Goal: Information Seeking & Learning: Learn about a topic

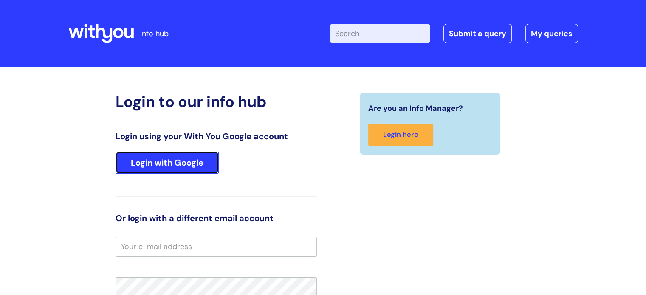
click at [124, 172] on link "Login with Google" at bounding box center [167, 163] width 103 height 22
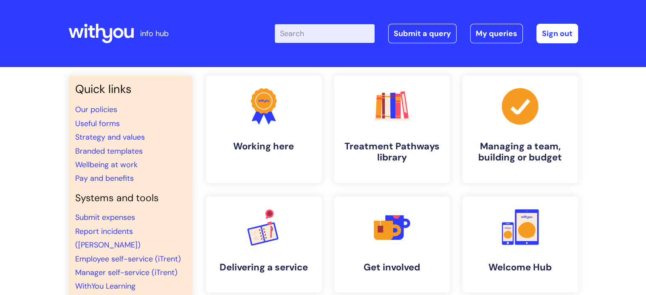
click at [299, 29] on input "Enter your search term here..." at bounding box center [325, 33] width 100 height 19
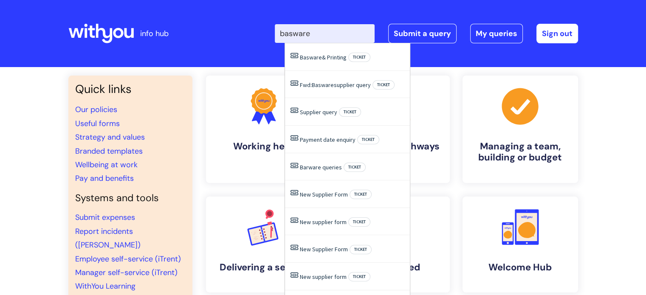
type input "basware"
click button "Search" at bounding box center [0, 0] width 0 height 0
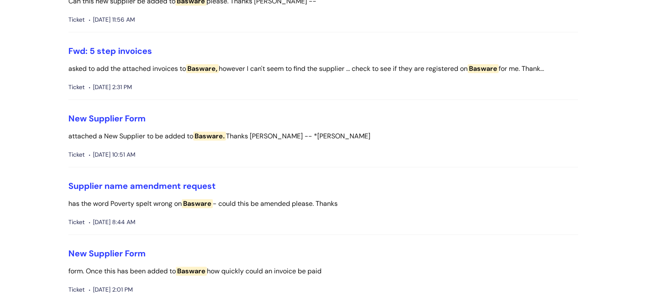
scroll to position [1019, 0]
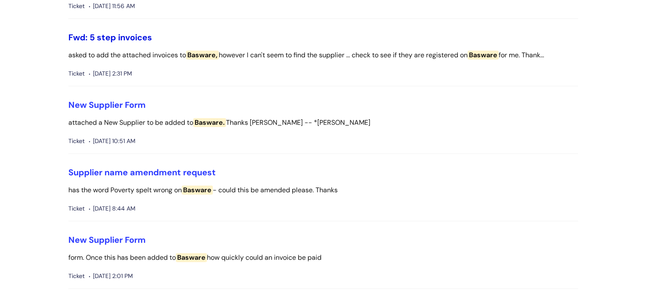
click at [113, 32] on link "Fwd: 5 step invoices" at bounding box center [110, 37] width 84 height 11
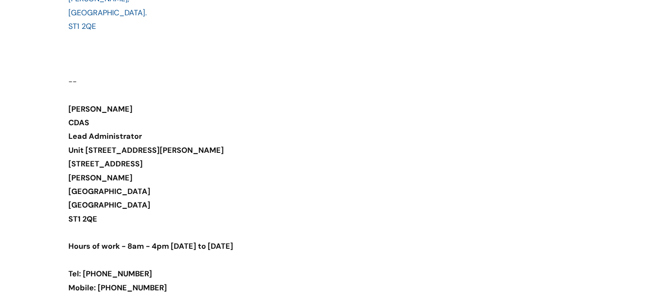
scroll to position [2440, 0]
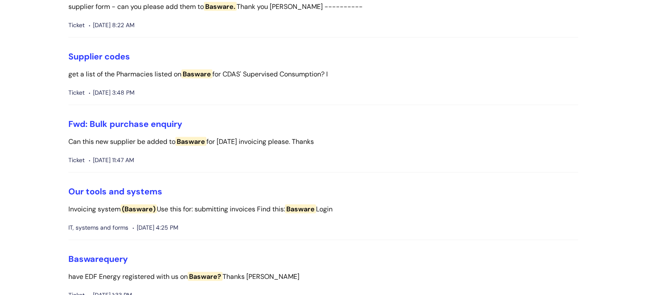
scroll to position [1952, 0]
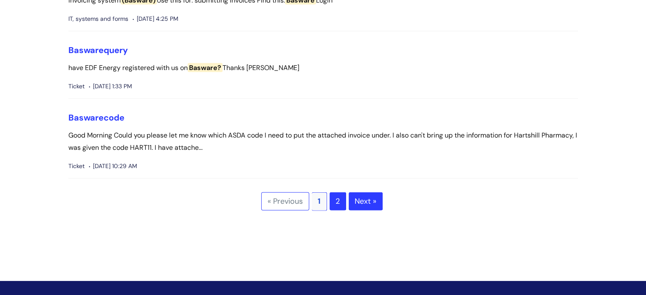
click at [372, 197] on link "Next »" at bounding box center [366, 201] width 34 height 19
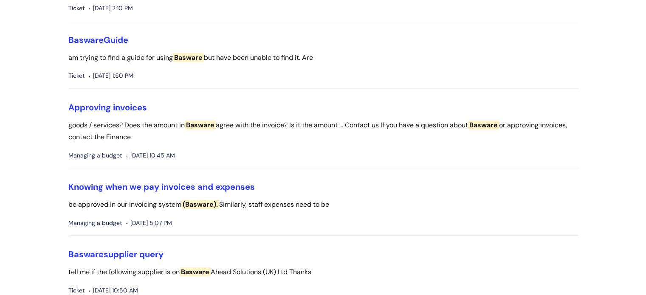
scroll to position [127, 0]
click at [96, 37] on span "Basware" at bounding box center [85, 39] width 35 height 11
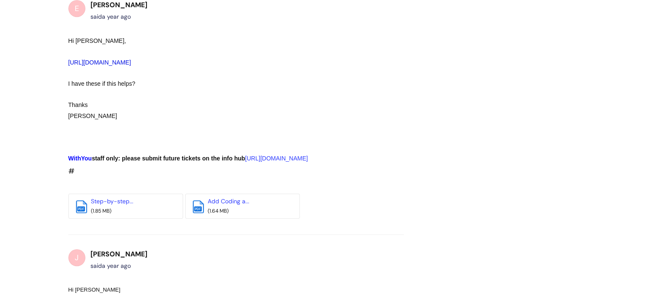
scroll to position [510, 0]
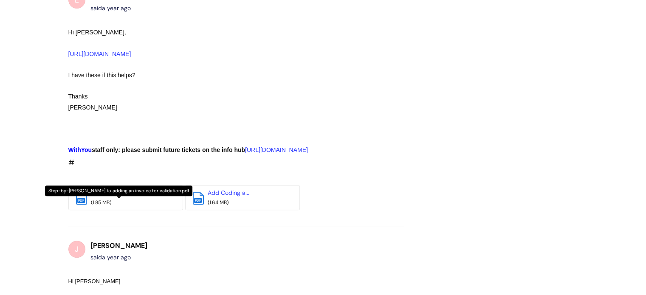
click at [118, 197] on link "Step-by-step..." at bounding box center [112, 193] width 42 height 8
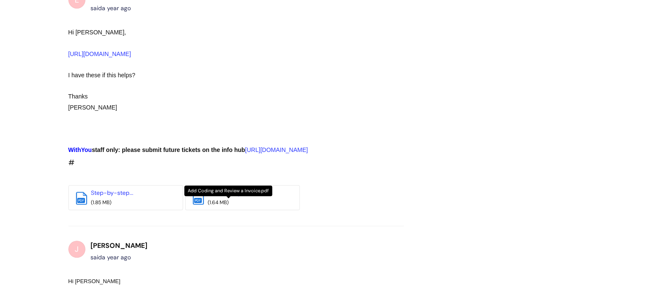
click at [234, 197] on link "Add Coding a..." at bounding box center [229, 193] width 42 height 8
